Goal: Task Accomplishment & Management: Complete application form

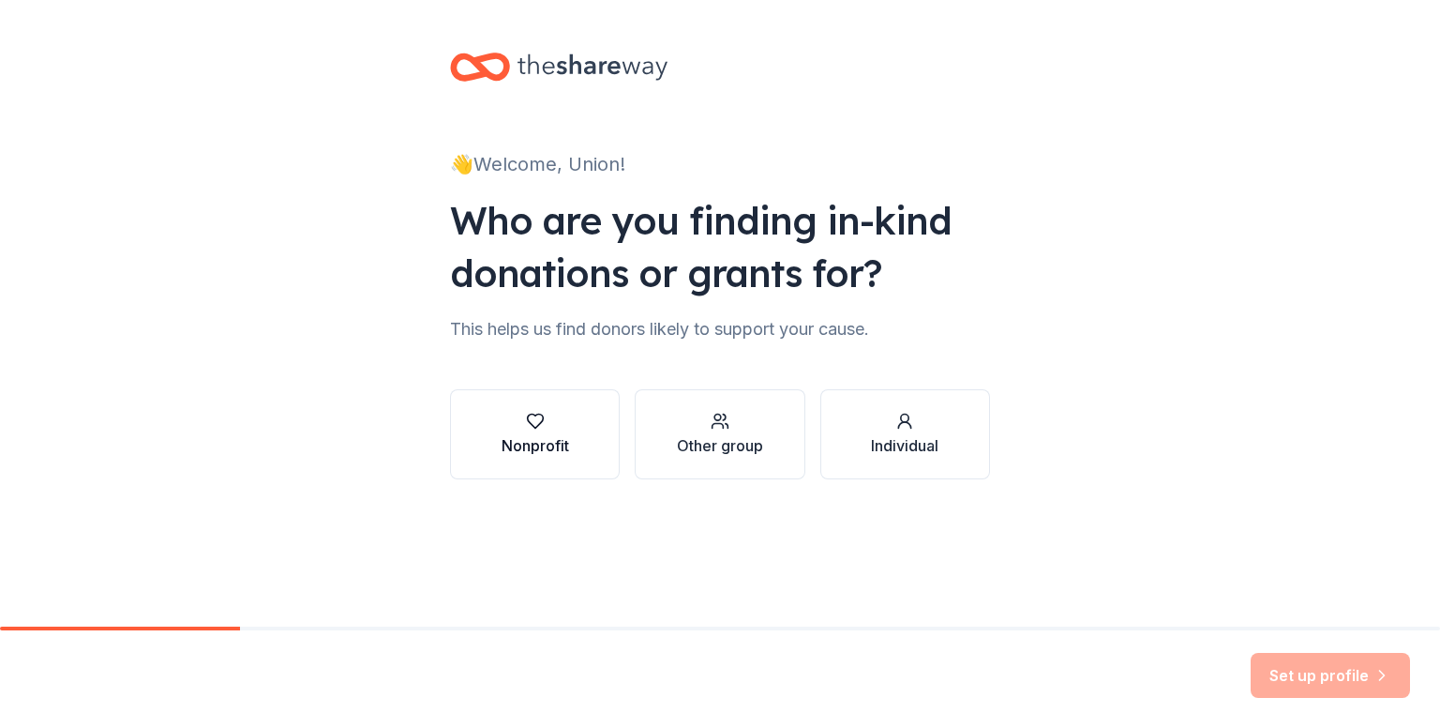
click at [548, 438] on div "Nonprofit" at bounding box center [536, 445] width 68 height 23
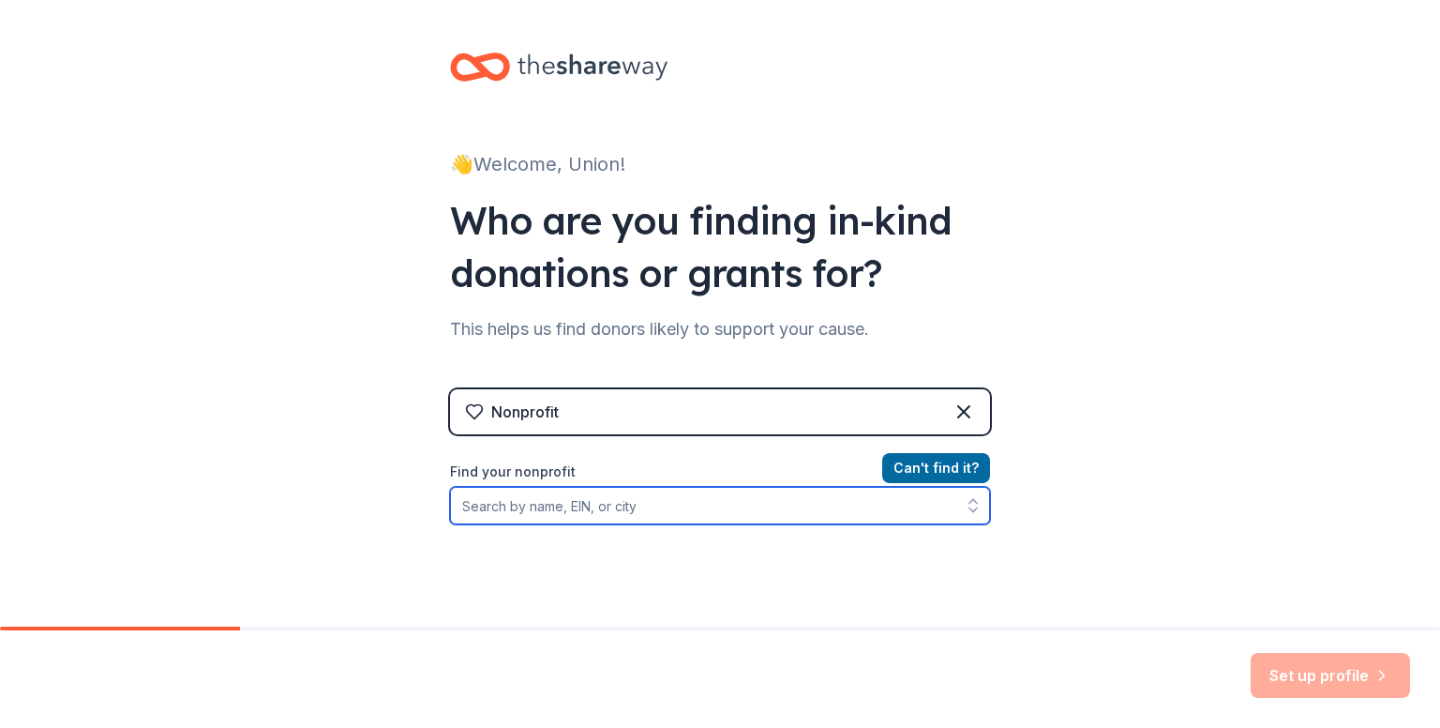
click at [539, 503] on input "Find your nonprofit" at bounding box center [720, 506] width 540 height 38
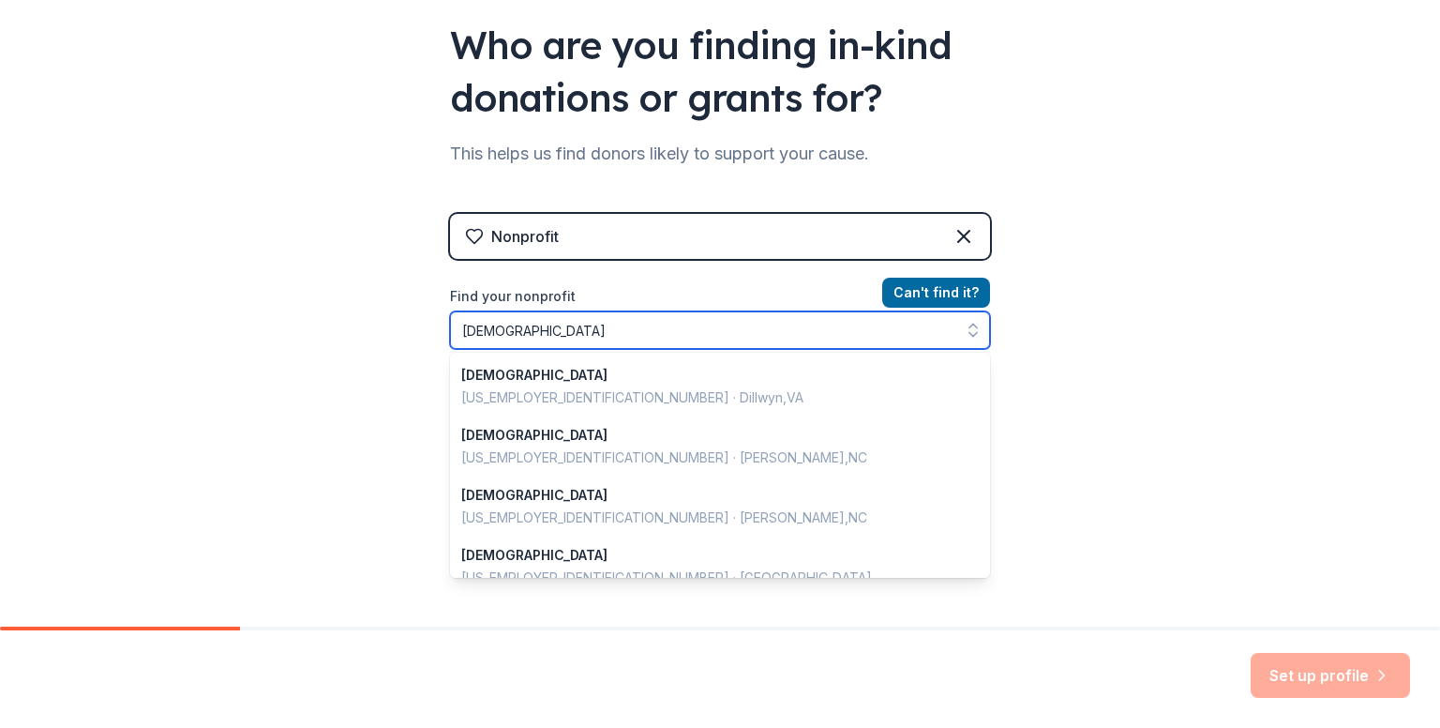
click at [611, 334] on input "[DEMOGRAPHIC_DATA]" at bounding box center [720, 330] width 540 height 38
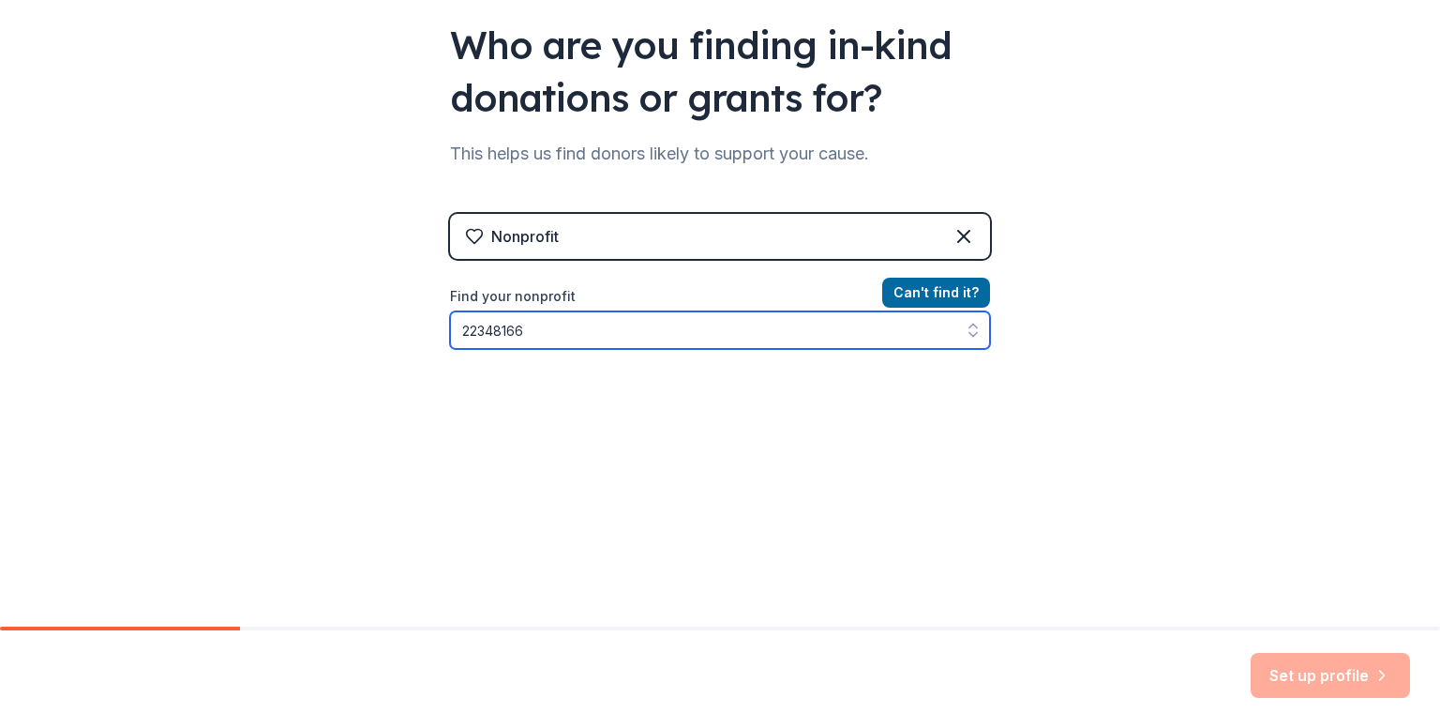
type input "223481663"
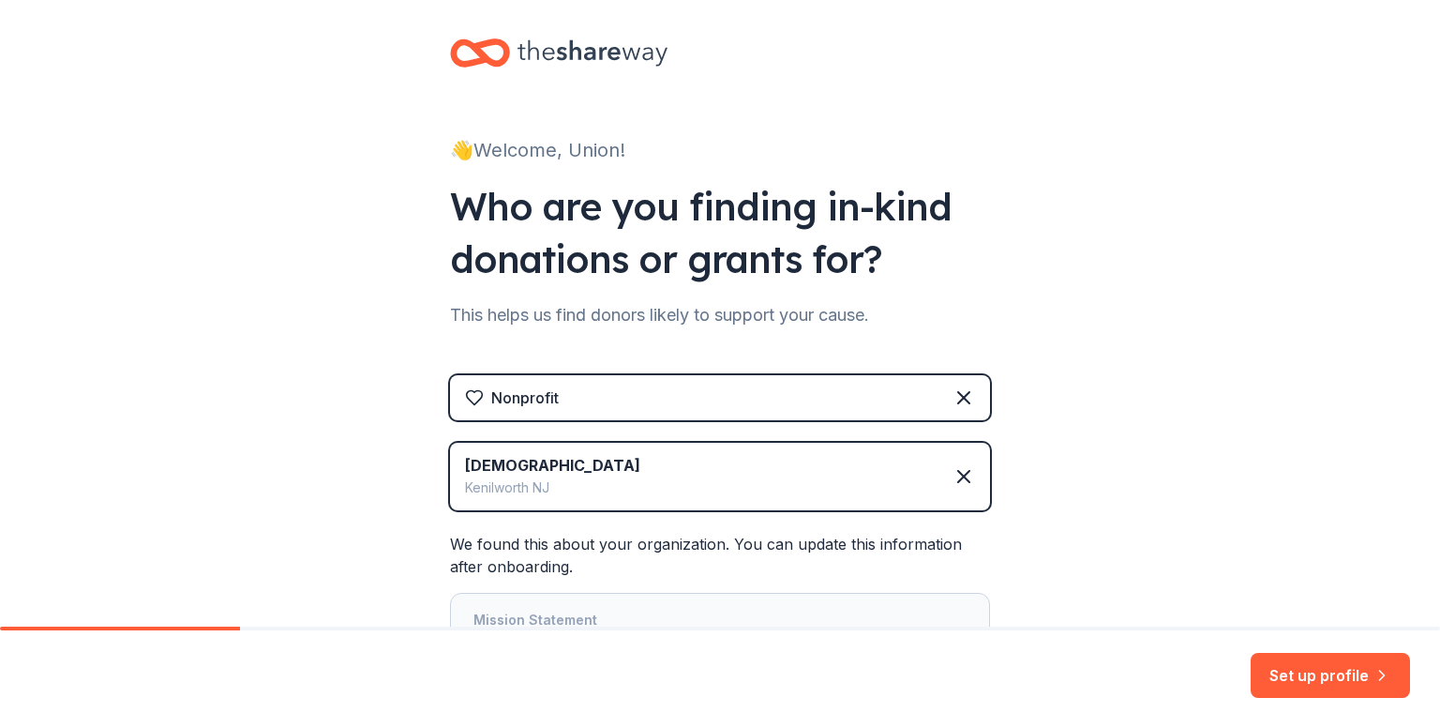
scroll to position [175, 0]
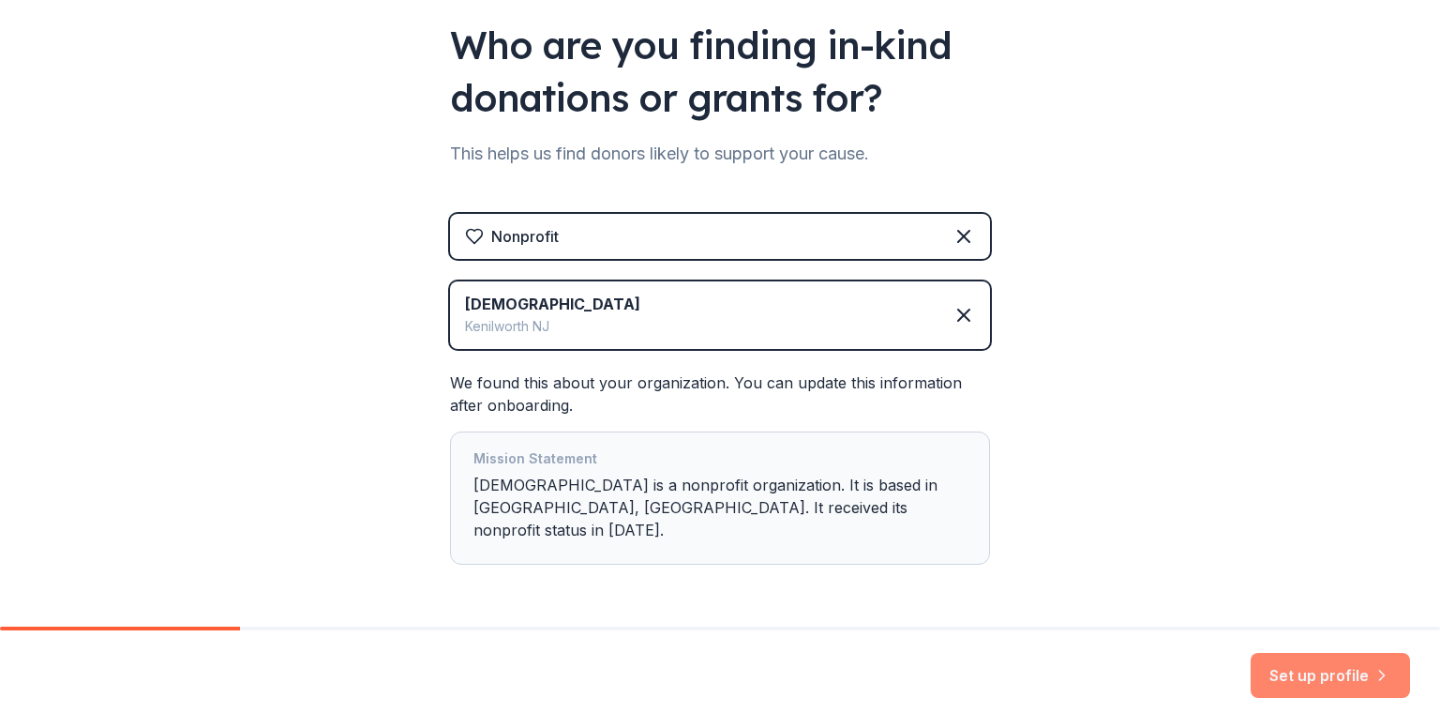
click at [1313, 679] on button "Set up profile" at bounding box center [1330, 675] width 159 height 45
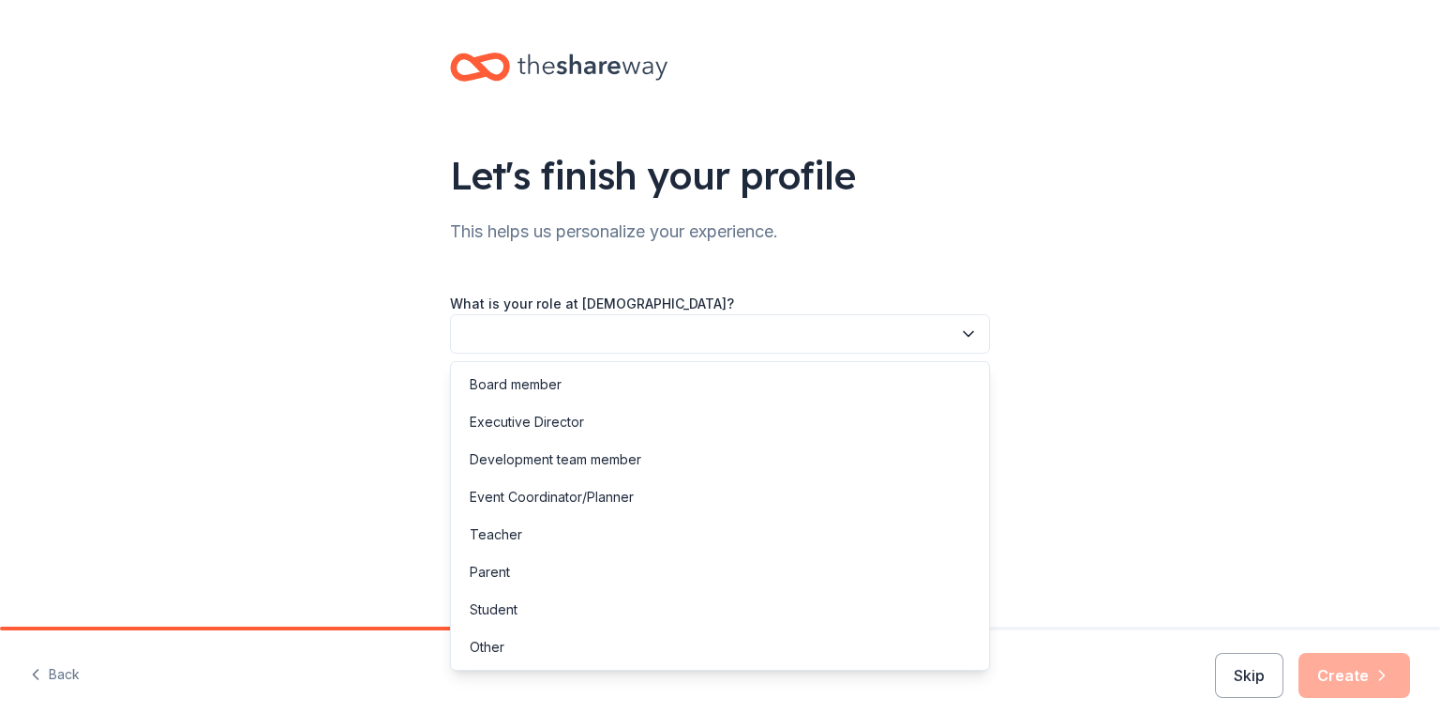
click at [518, 330] on button "button" at bounding box center [720, 333] width 540 height 39
click at [529, 650] on div "Other" at bounding box center [720, 647] width 531 height 38
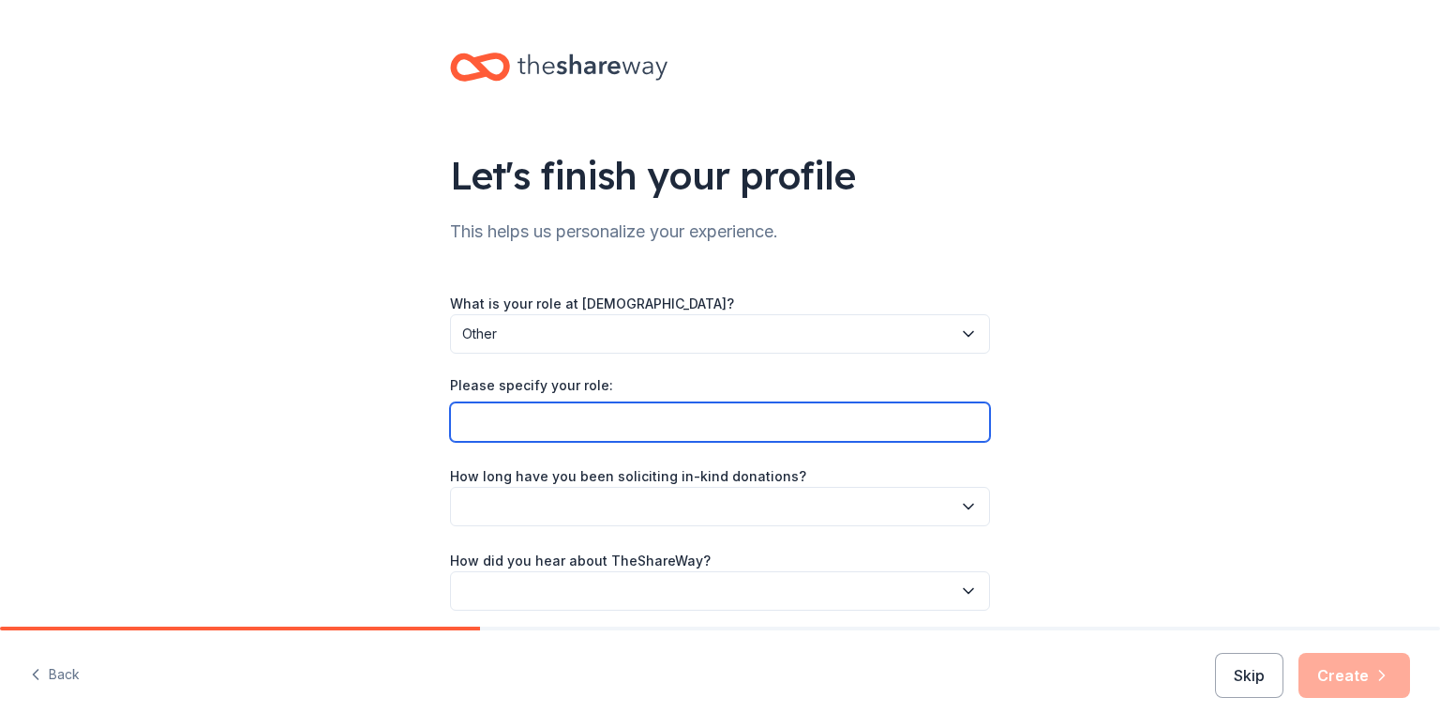
click at [507, 420] on input "Please specify your role:" at bounding box center [720, 421] width 540 height 39
type input "Senior [DEMOGRAPHIC_DATA]"
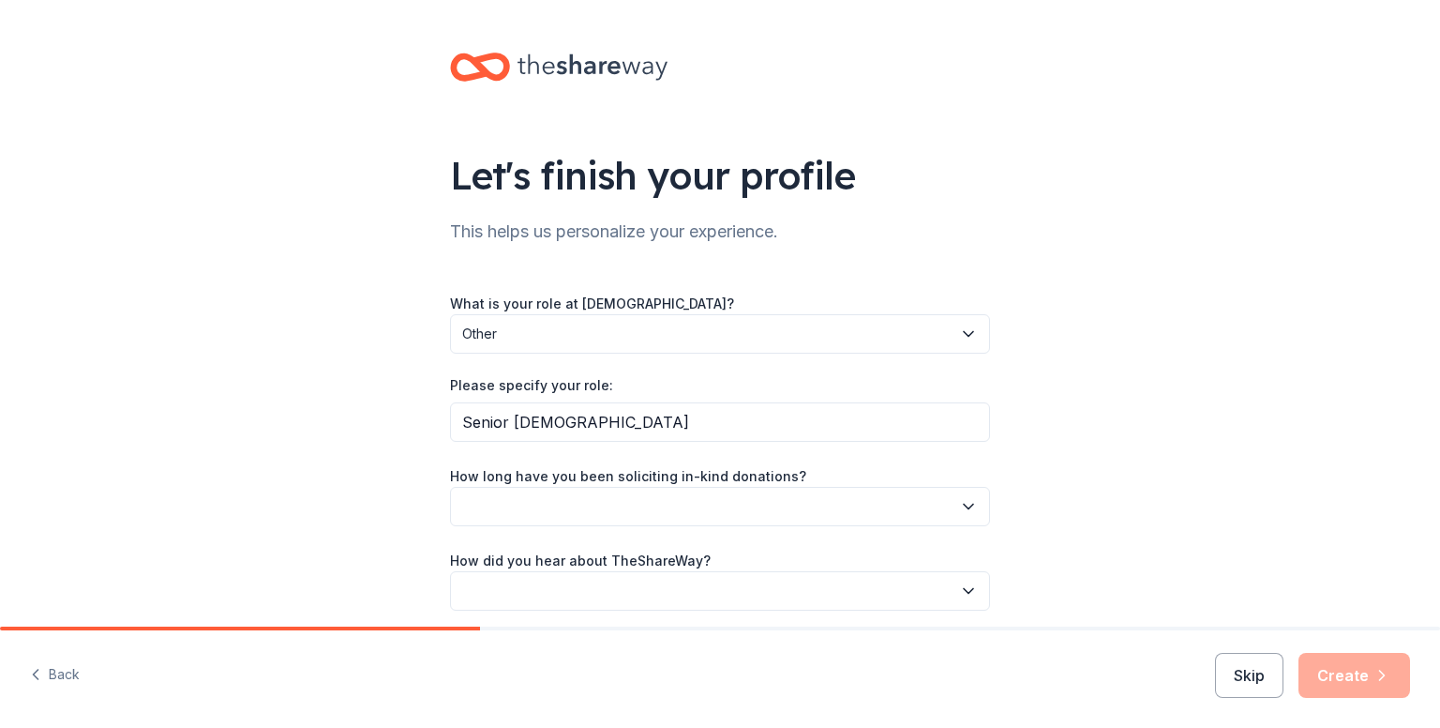
click at [600, 509] on button "button" at bounding box center [720, 506] width 540 height 39
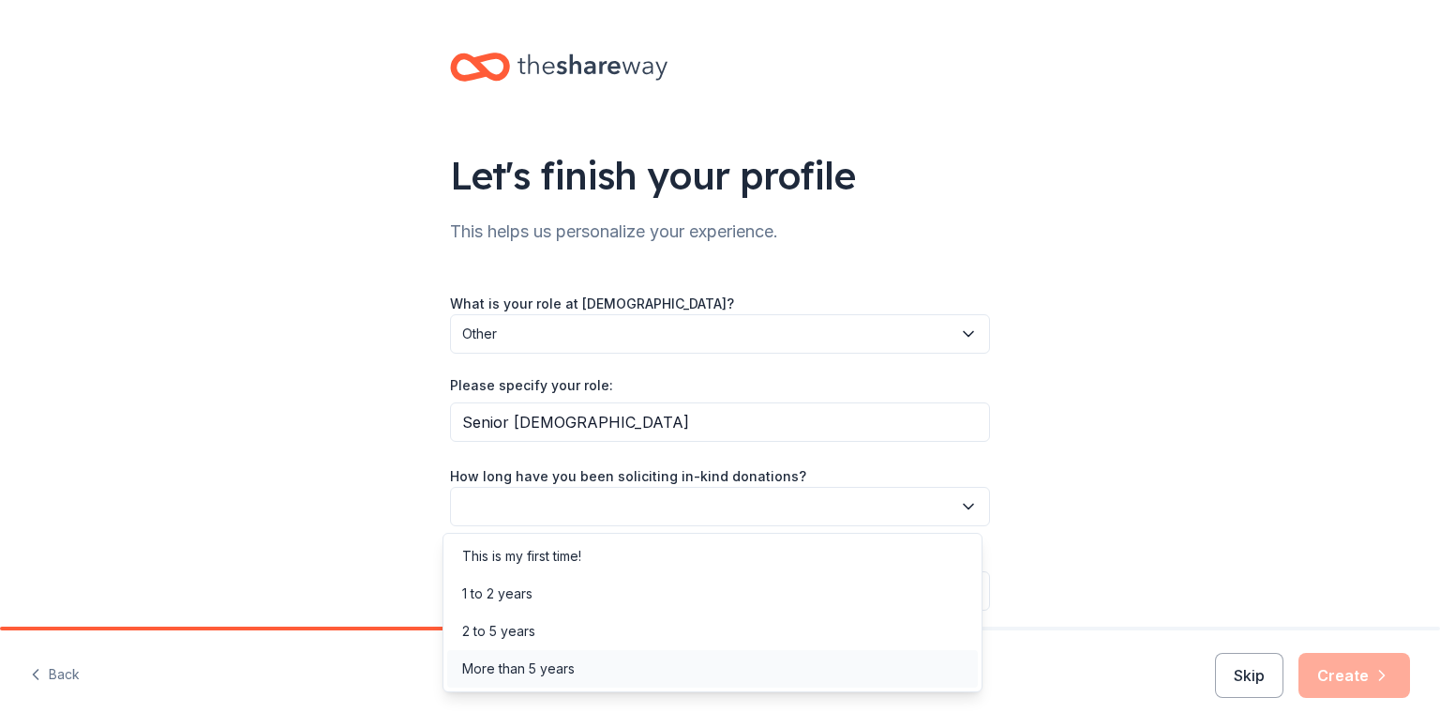
click at [506, 667] on div "More than 5 years" at bounding box center [518, 668] width 113 height 23
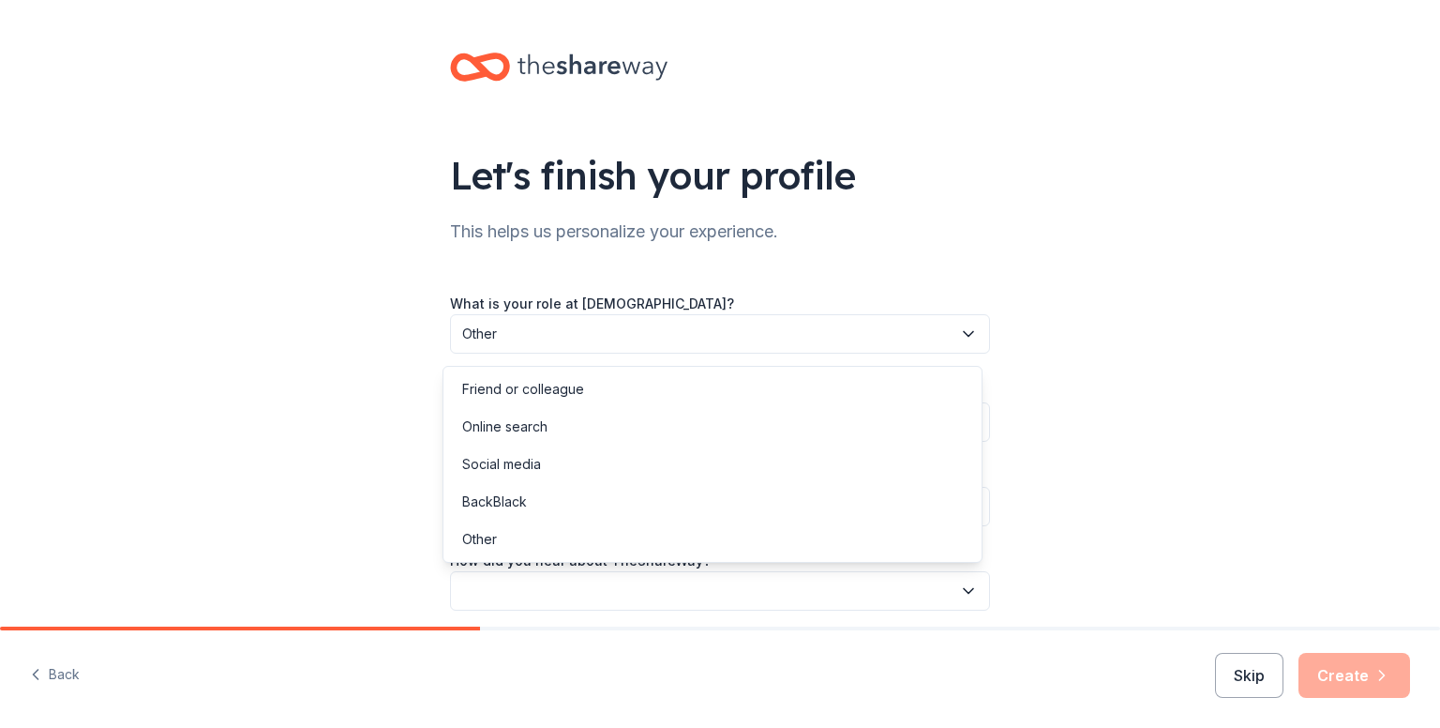
click at [506, 586] on button "button" at bounding box center [720, 590] width 540 height 39
click at [512, 468] on div "Social media" at bounding box center [501, 464] width 79 height 23
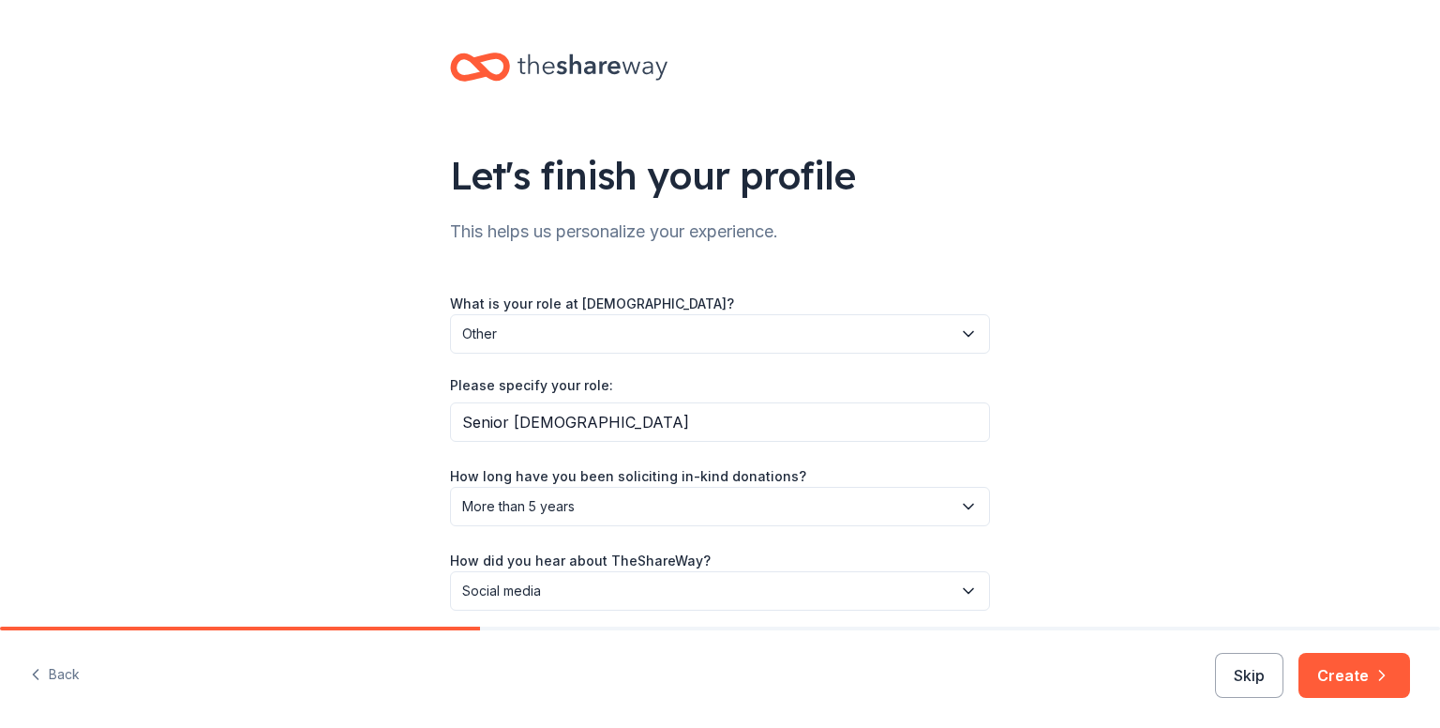
click at [1382, 429] on div "Let's finish your profile This helps us personalize your experience. What is yo…" at bounding box center [720, 350] width 1440 height 700
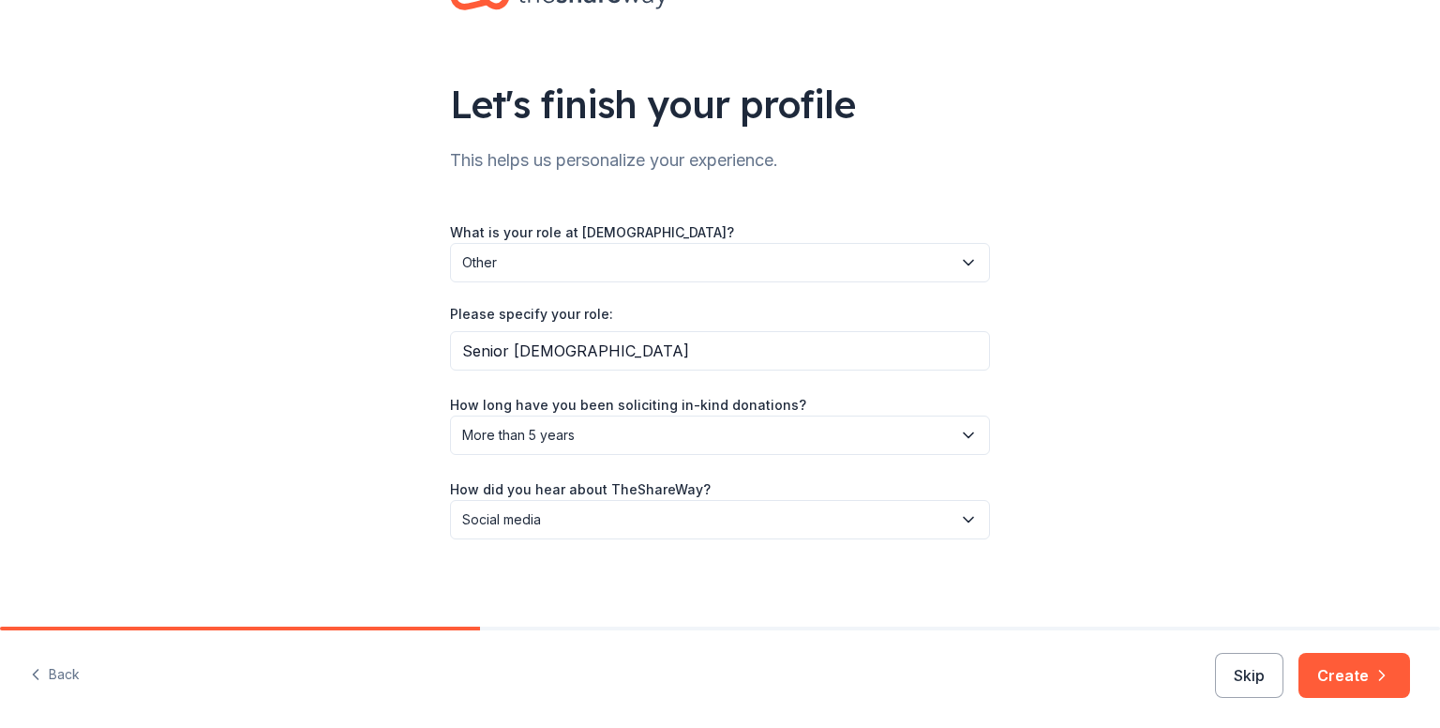
scroll to position [73, 0]
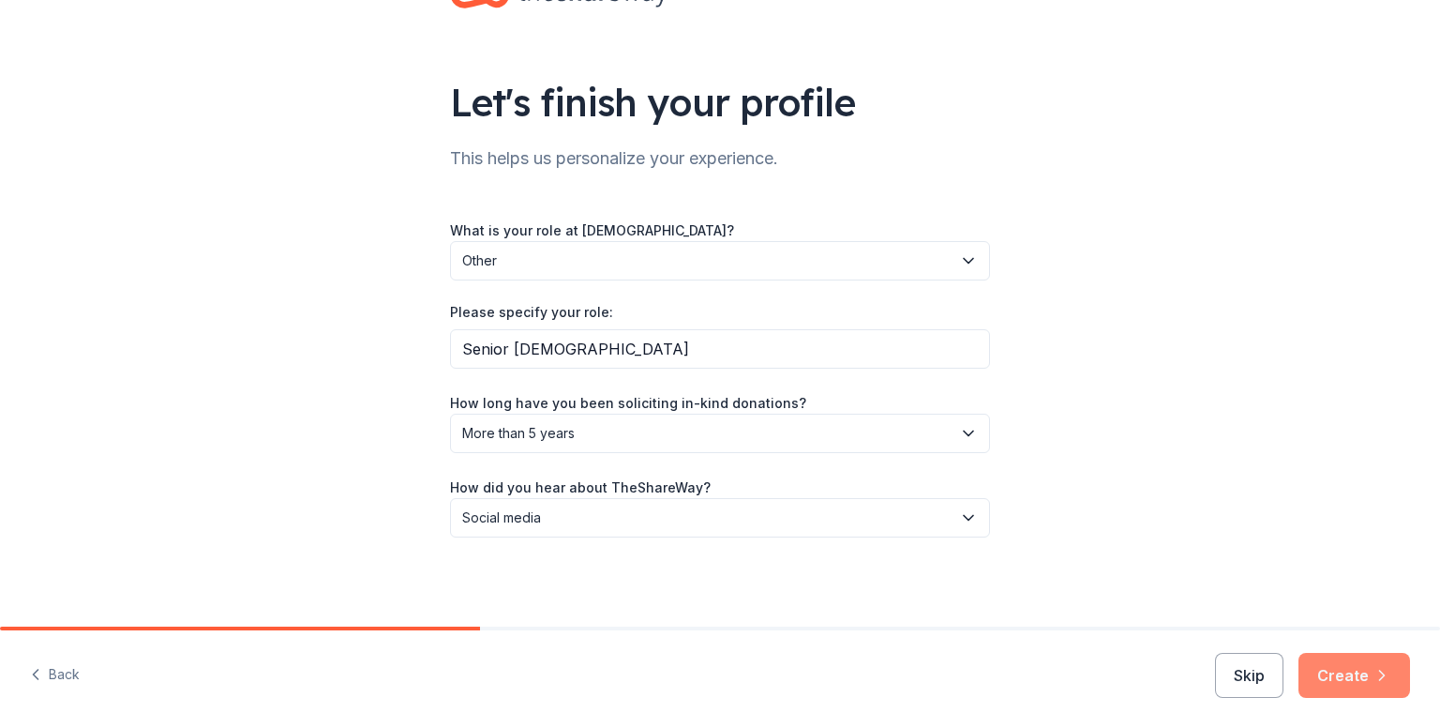
click at [1344, 667] on button "Create" at bounding box center [1355, 675] width 112 height 45
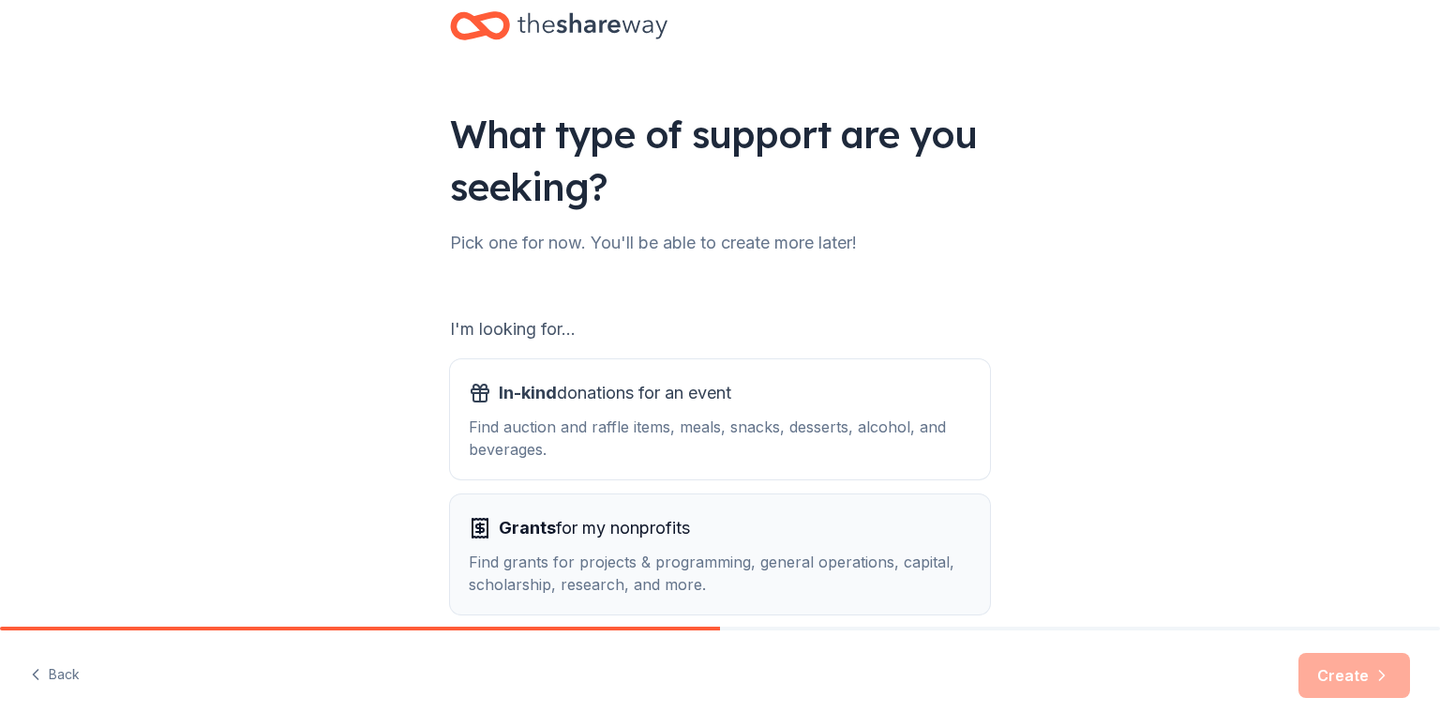
scroll to position [130, 0]
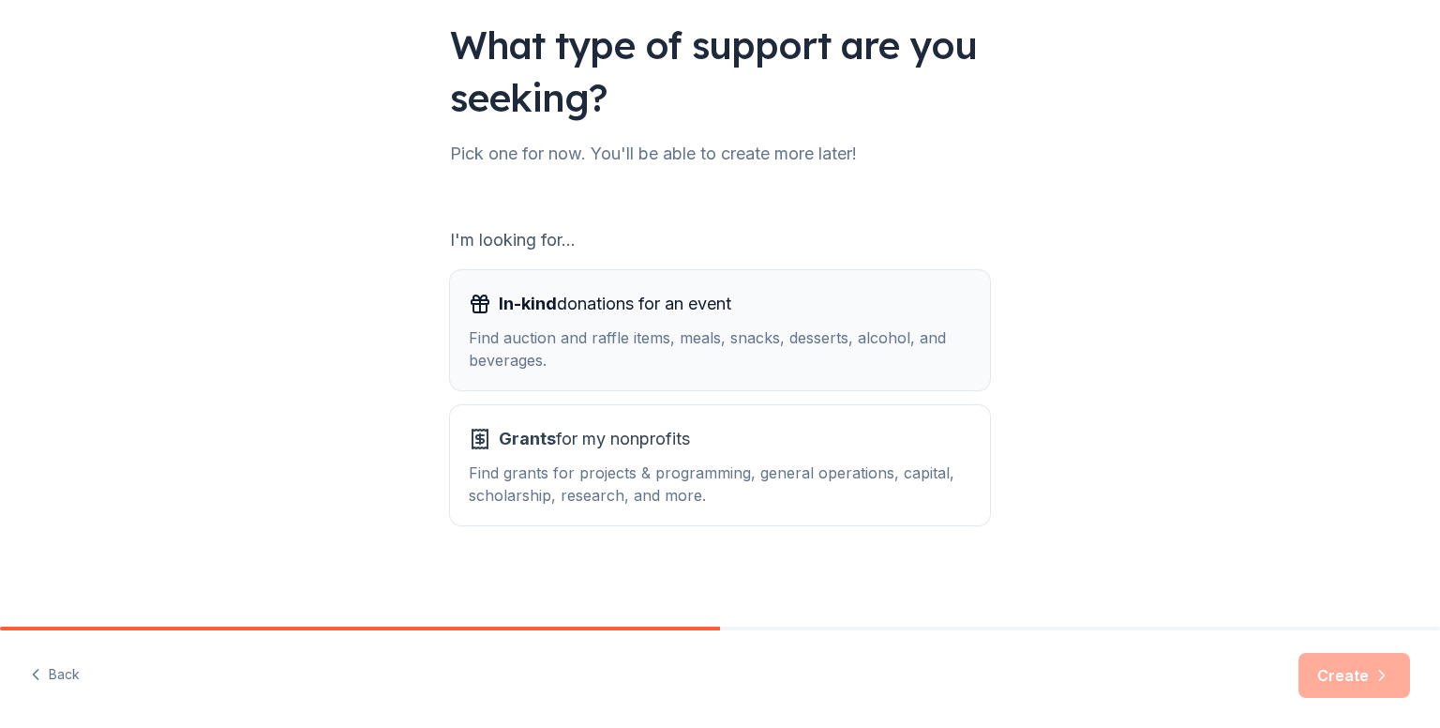
click at [705, 338] on div "Find auction and raffle items, meals, snacks, desserts, alcohol, and beverages." at bounding box center [720, 348] width 503 height 45
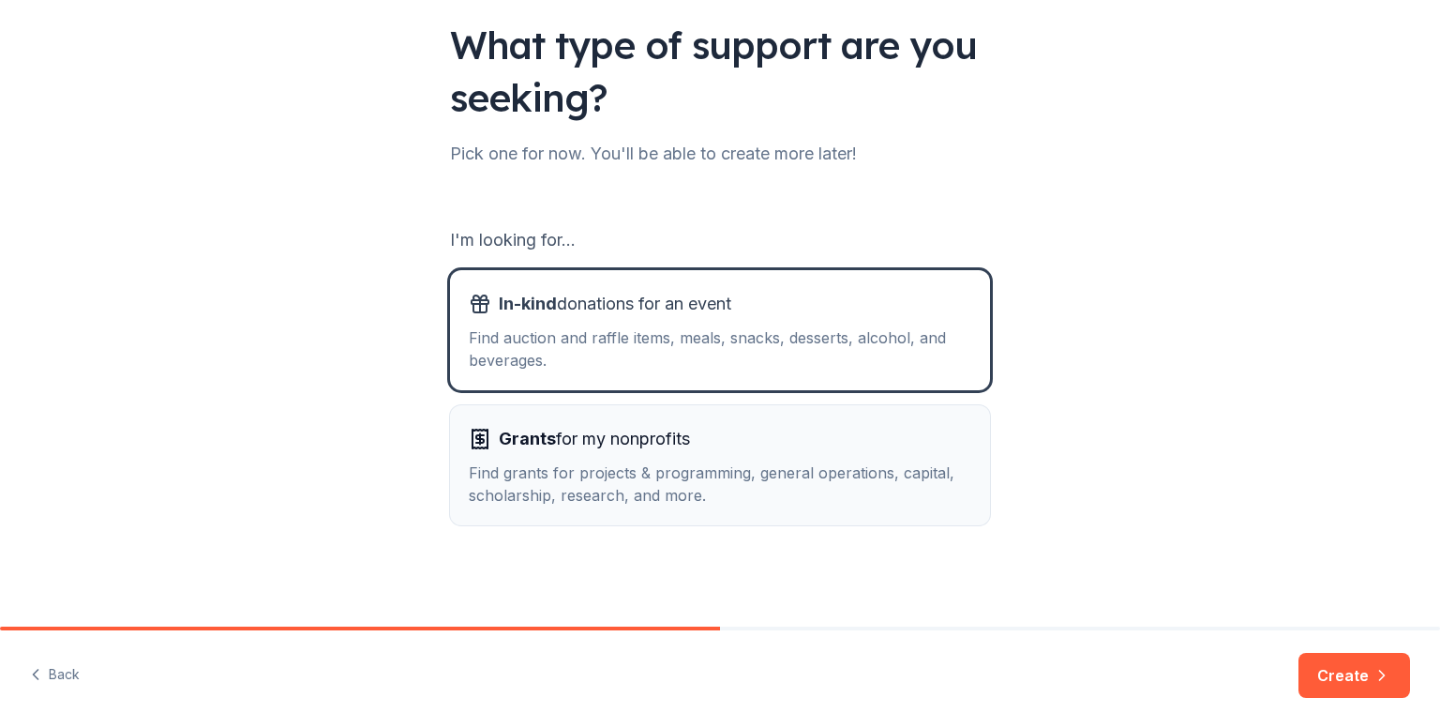
click at [683, 458] on div "Grants for my nonprofits Find grants for projects & programming, general operat…" at bounding box center [720, 465] width 503 height 83
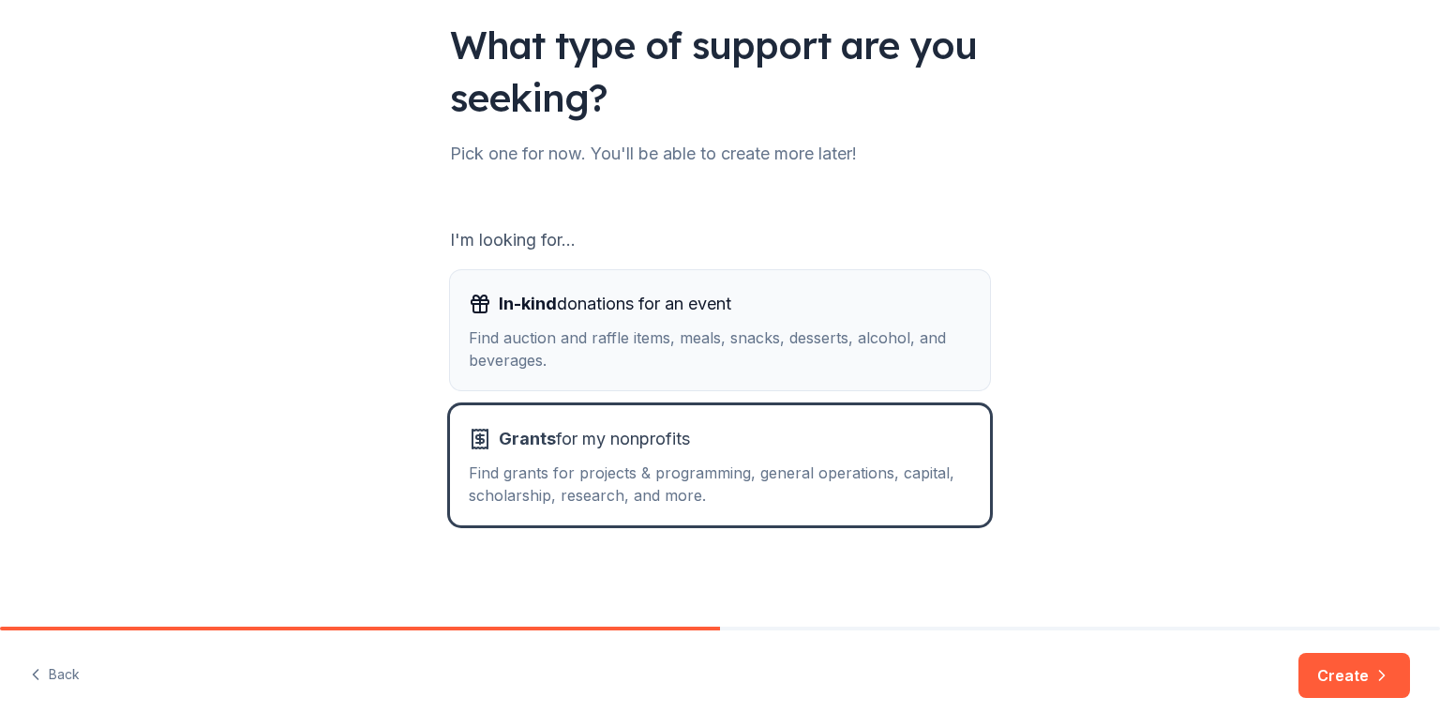
click at [715, 361] on div "Find auction and raffle items, meals, snacks, desserts, alcohol, and beverages." at bounding box center [720, 348] width 503 height 45
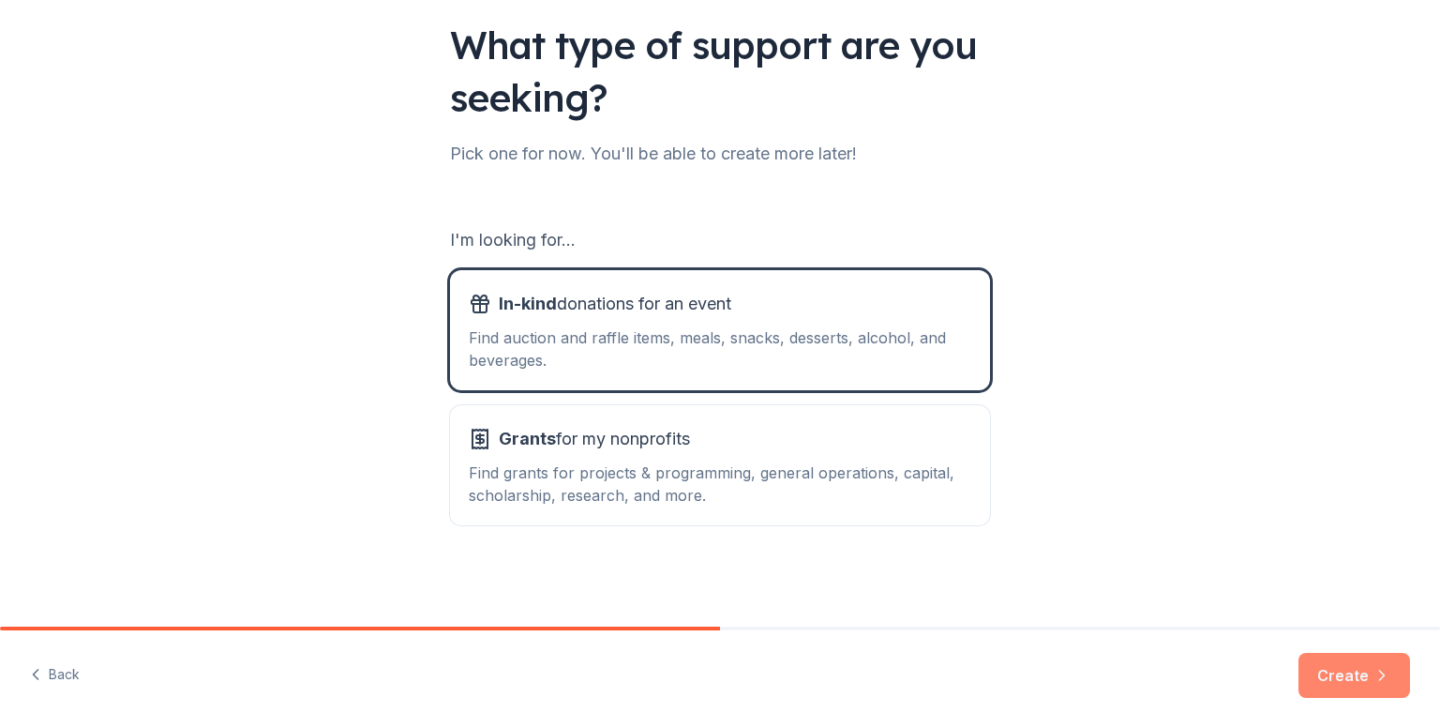
click at [1331, 687] on button "Create" at bounding box center [1355, 675] width 112 height 45
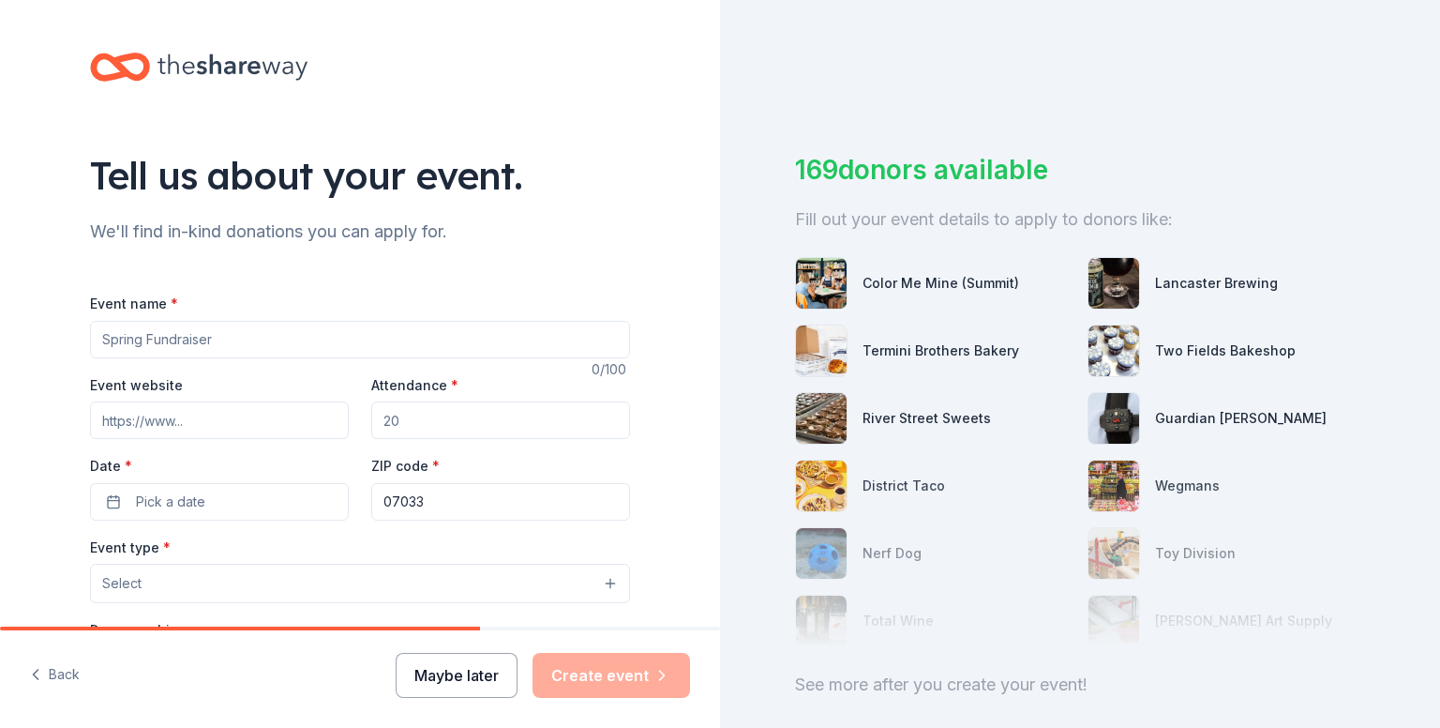
click at [465, 680] on button "Maybe later" at bounding box center [457, 675] width 122 height 45
click at [450, 678] on button "Maybe later" at bounding box center [457, 675] width 122 height 45
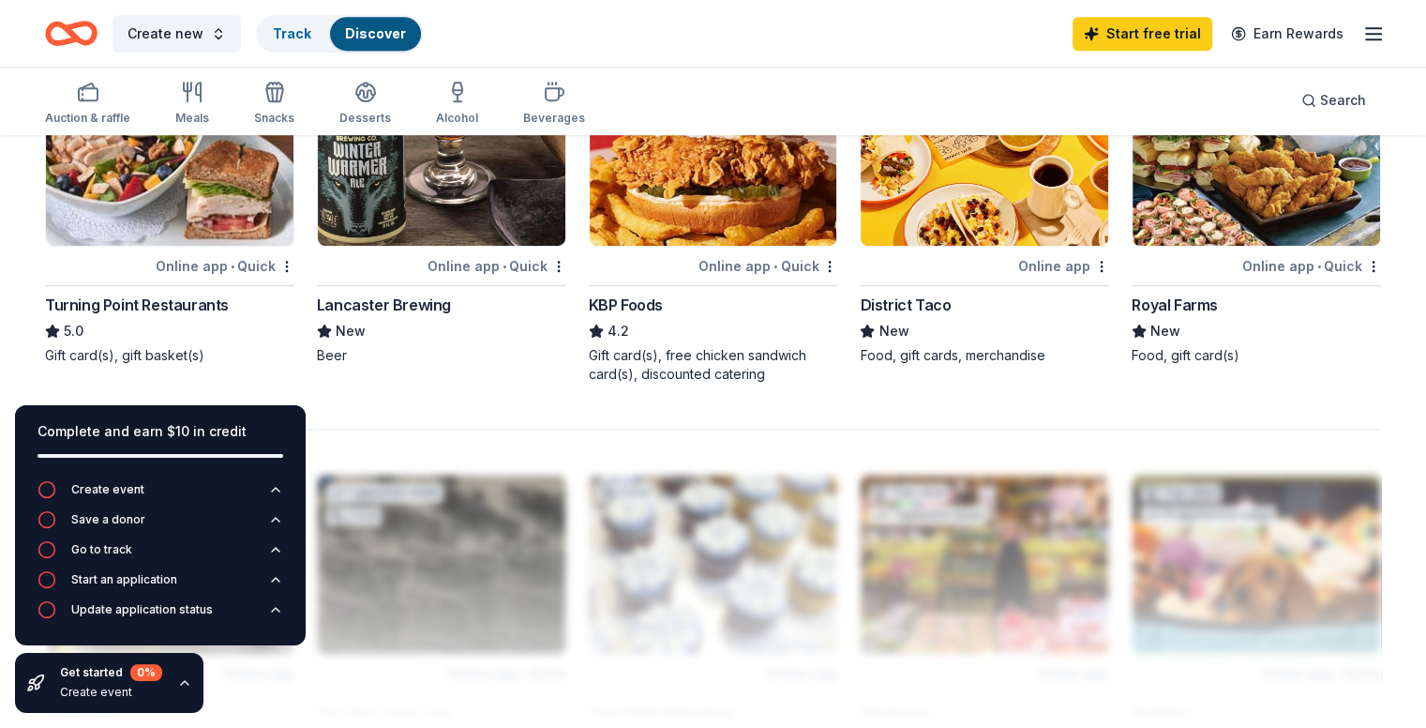
scroll to position [1313, 0]
